Goal: Check status: Check status

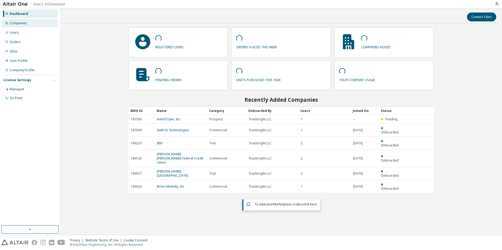
click at [11, 22] on div "Companies" at bounding box center [18, 23] width 17 height 4
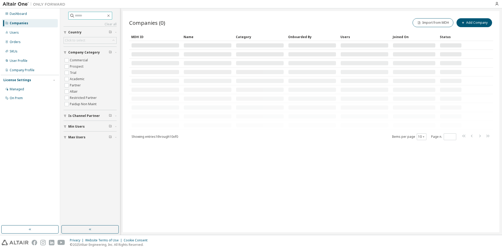
click at [101, 18] on input "text" at bounding box center [90, 15] width 31 height 5
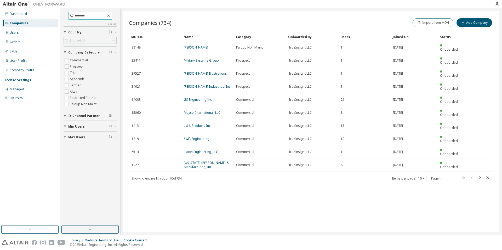
type input "********"
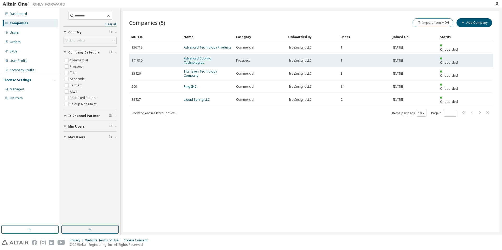
click at [203, 56] on link "Advanced Cooling Technologies" at bounding box center [197, 60] width 27 height 9
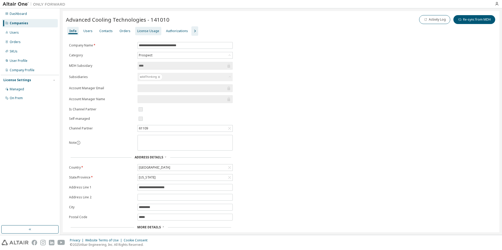
click at [142, 33] on div "License Usage" at bounding box center [148, 31] width 22 height 4
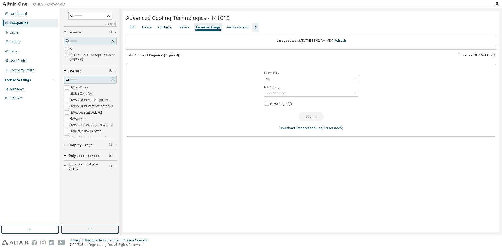
click at [263, 53] on div "AU Concept Engineer (Expired) License ID: 154121" at bounding box center [312, 55] width 367 height 5
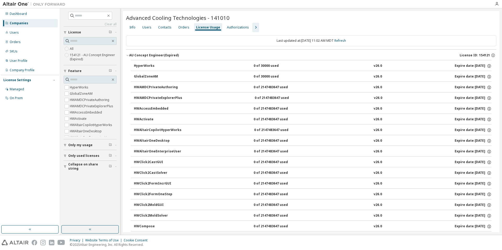
click at [263, 53] on div "AU Concept Engineer (Expired) License ID: 154121" at bounding box center [312, 55] width 367 height 5
